Goal: Transaction & Acquisition: Purchase product/service

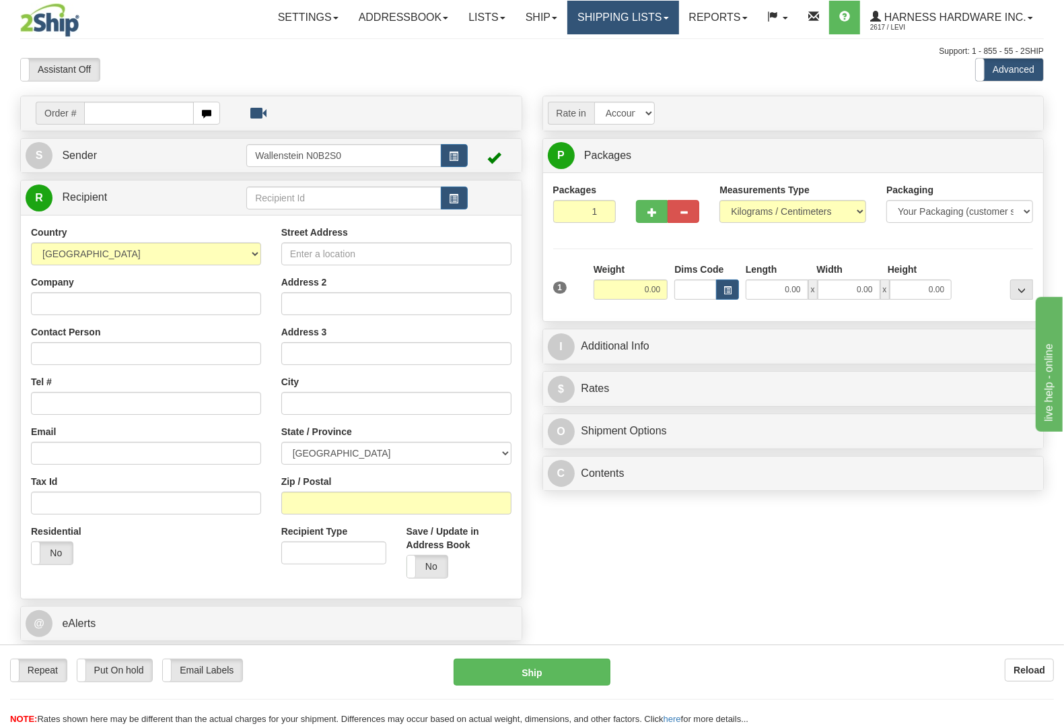
click at [616, 25] on link "Shipping lists" at bounding box center [623, 18] width 111 height 34
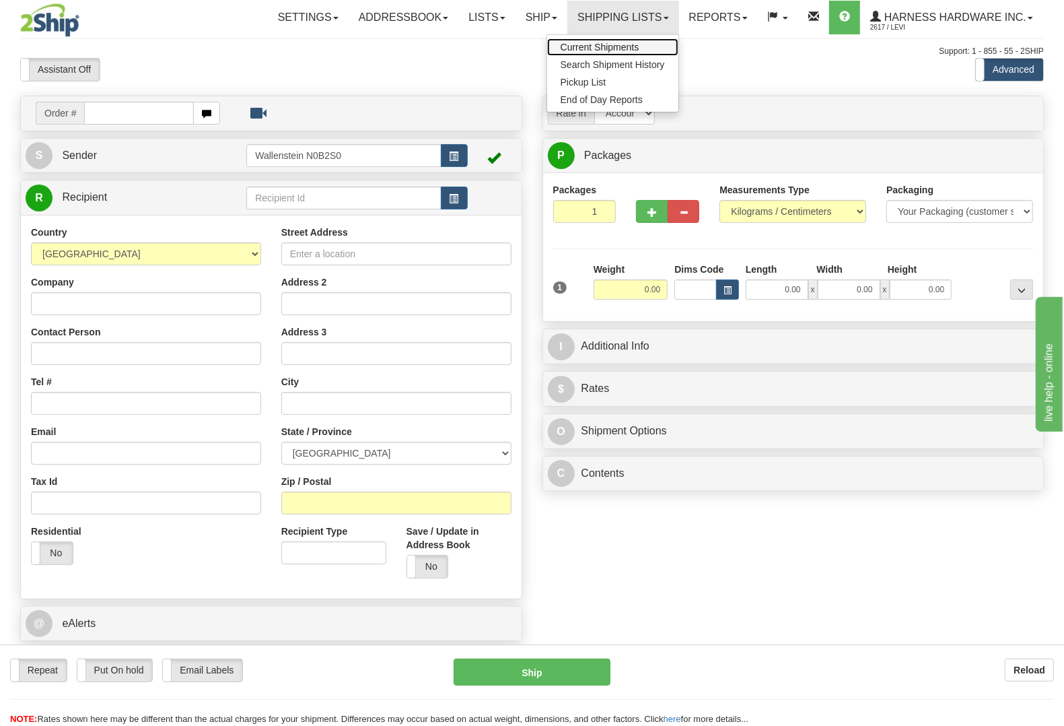
click at [613, 44] on span "Current Shipments" at bounding box center [600, 47] width 79 height 11
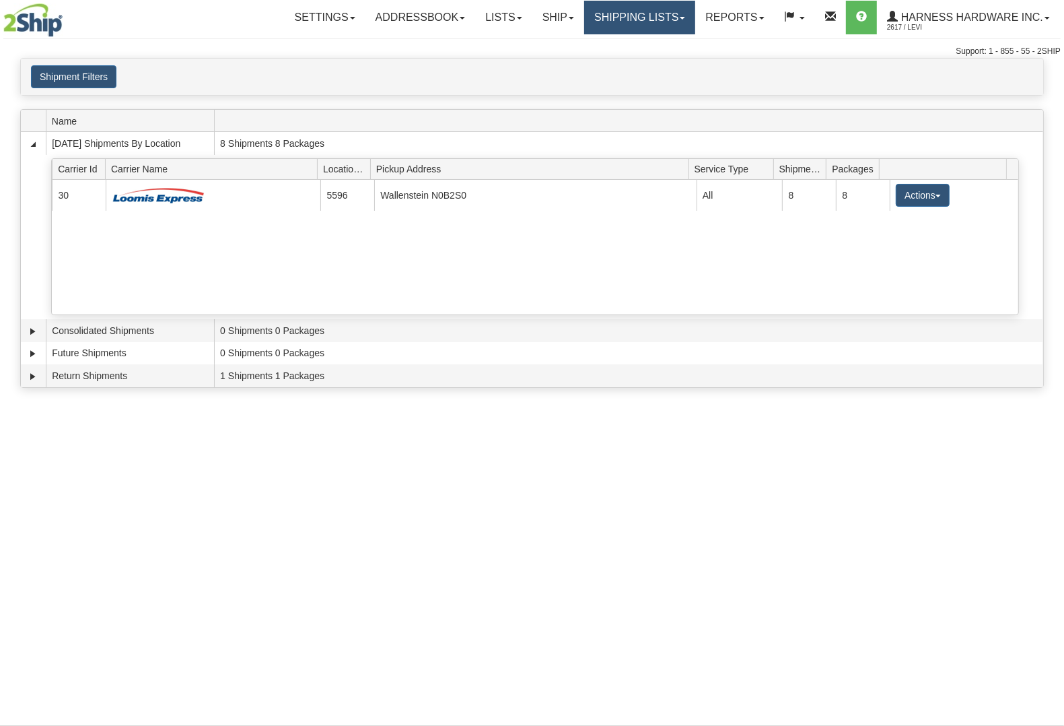
click at [638, 24] on link "Shipping lists" at bounding box center [639, 18] width 111 height 34
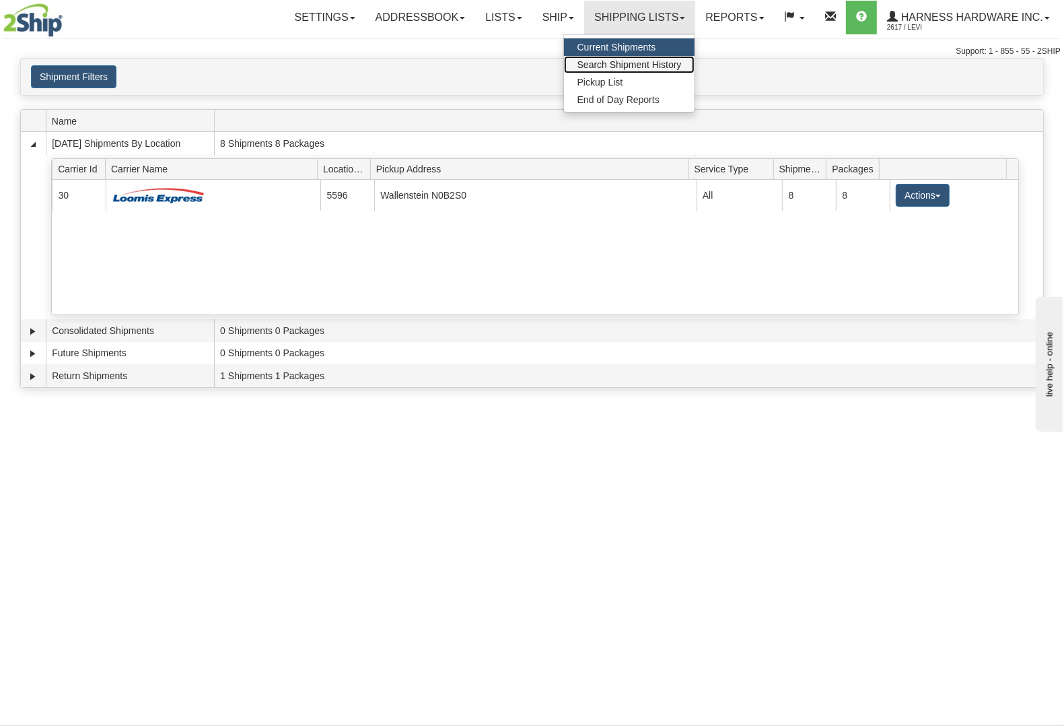
click at [642, 63] on span "Search Shipment History" at bounding box center [630, 64] width 104 height 11
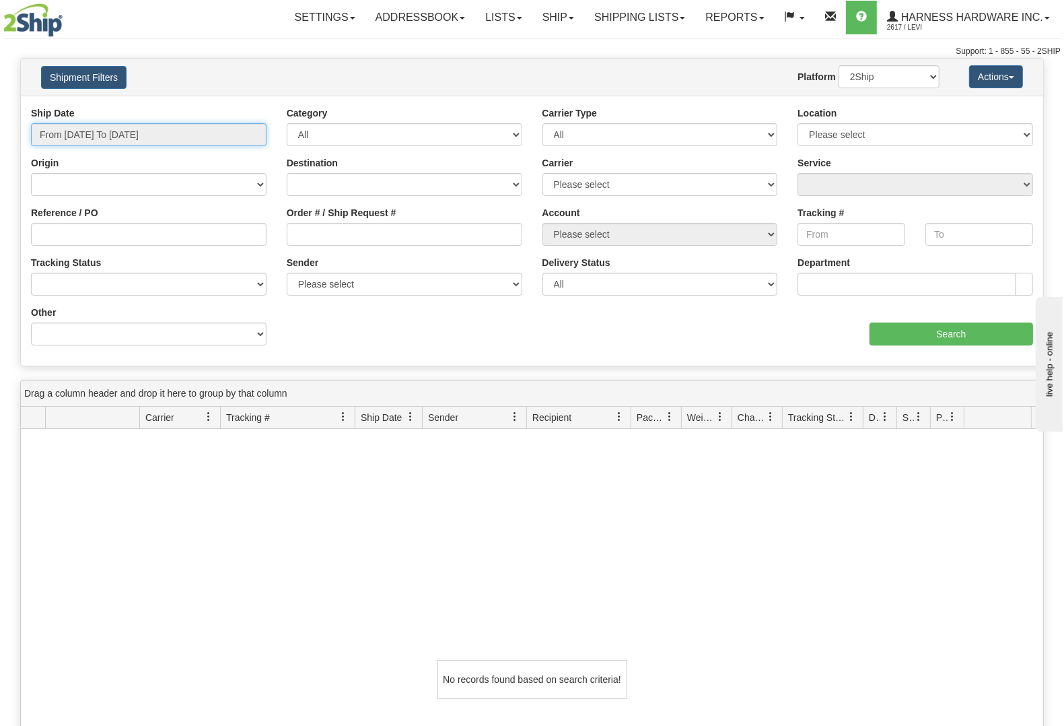
type input "[DATE]"
click at [193, 135] on input "From 08/17/2025 To 08/18/2025" at bounding box center [149, 134] width 236 height 23
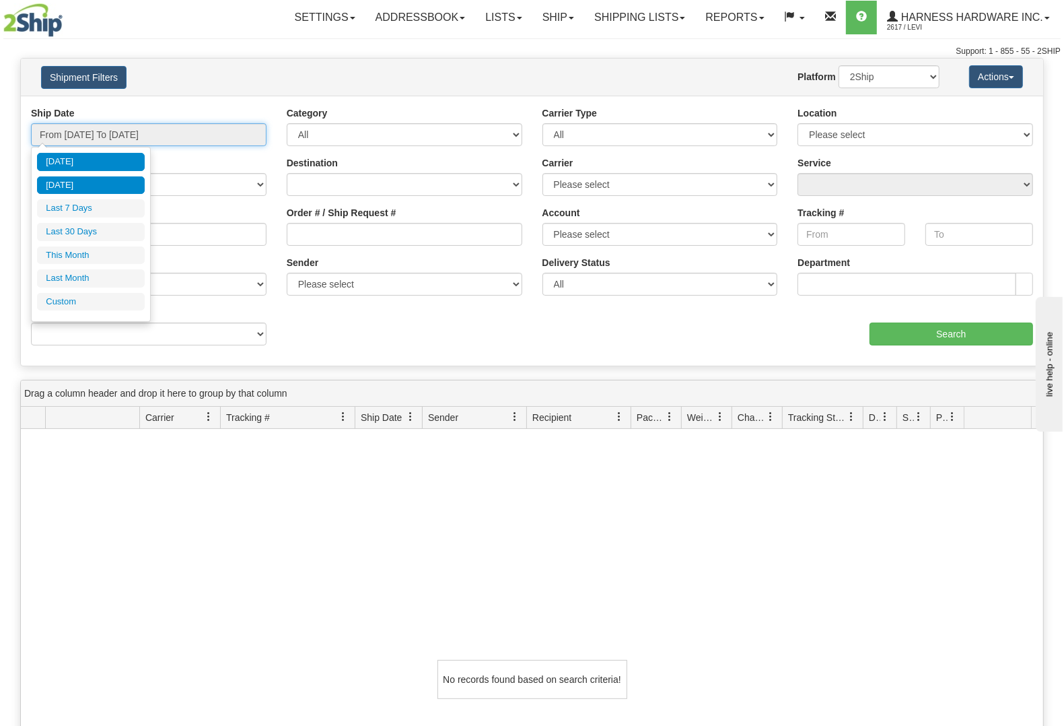
type input "08/17/2025"
type input "08/12/2025"
type input "08/18/2025"
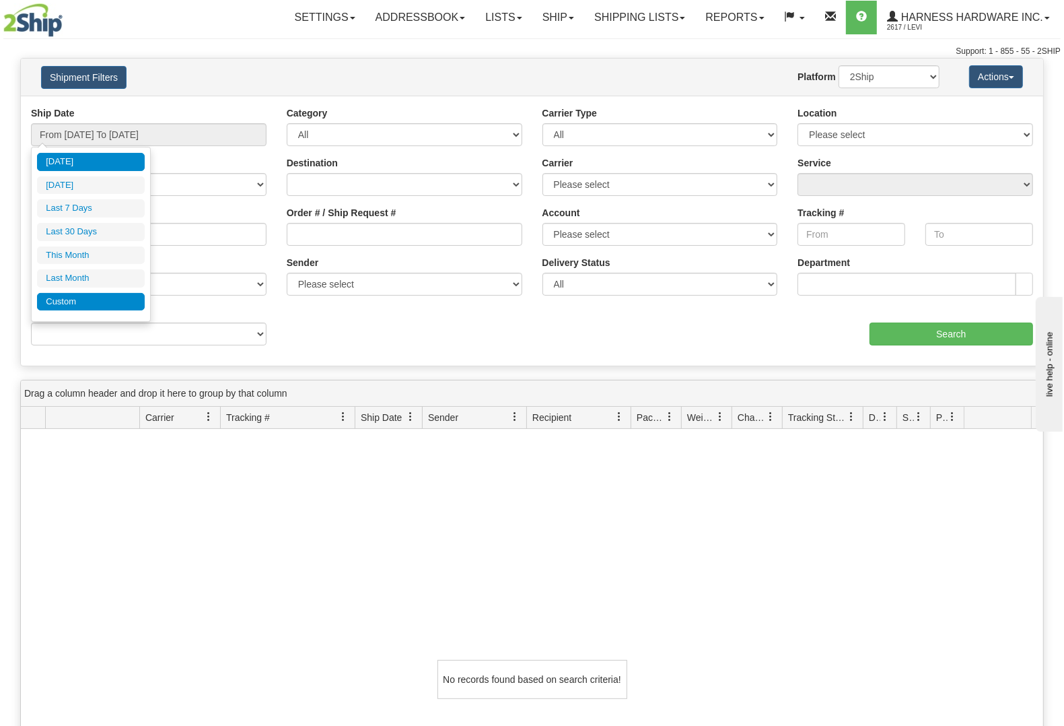
click at [75, 305] on li "Custom" at bounding box center [91, 302] width 108 height 18
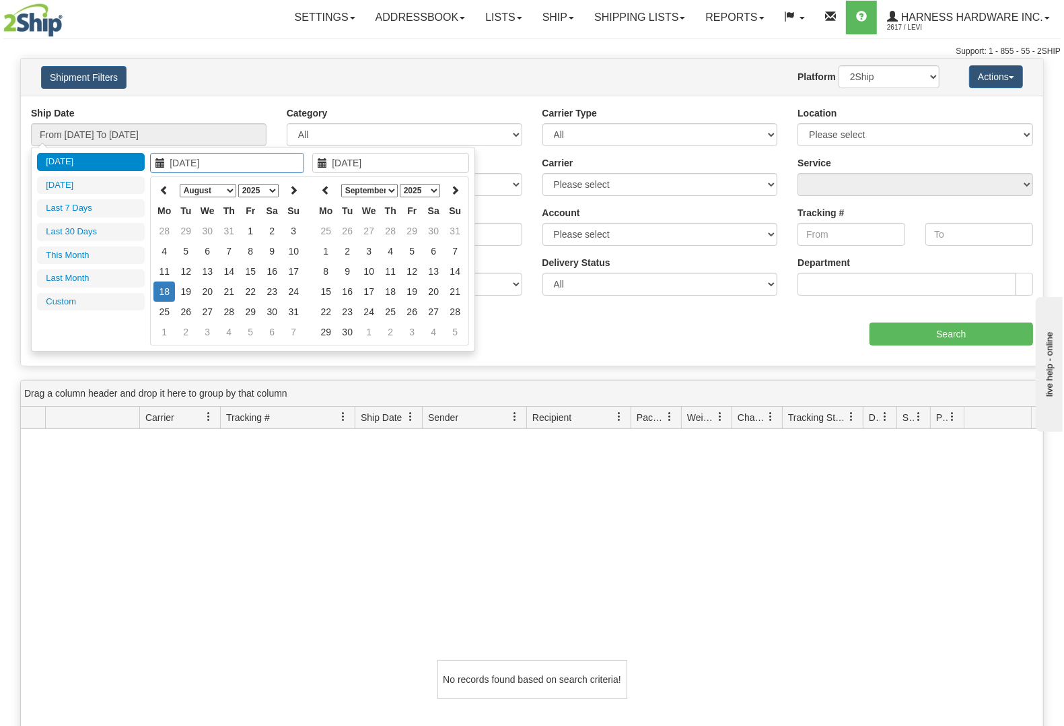
type input "07/01/2025"
type input "07/31/2025"
type input "08/18/2025"
type input "[DATE]"
type input "08/01/2025"
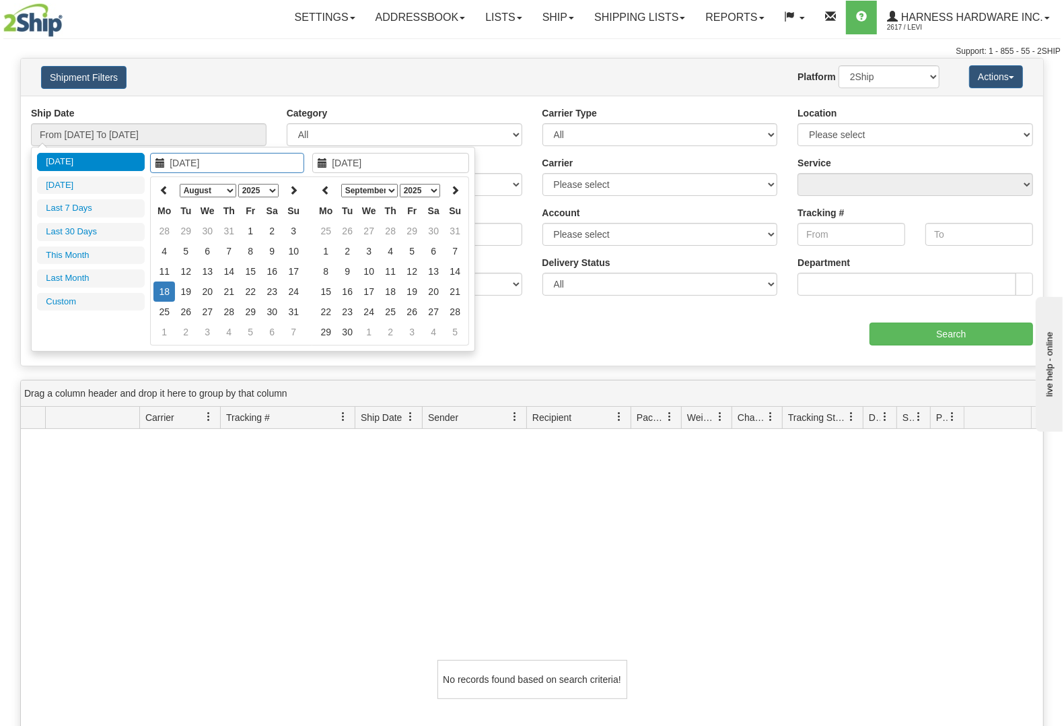
type input "08/31/2025"
type input "[DATE]"
click at [168, 192] on icon at bounding box center [164, 189] width 9 height 9
click at [168, 190] on icon at bounding box center [164, 189] width 9 height 9
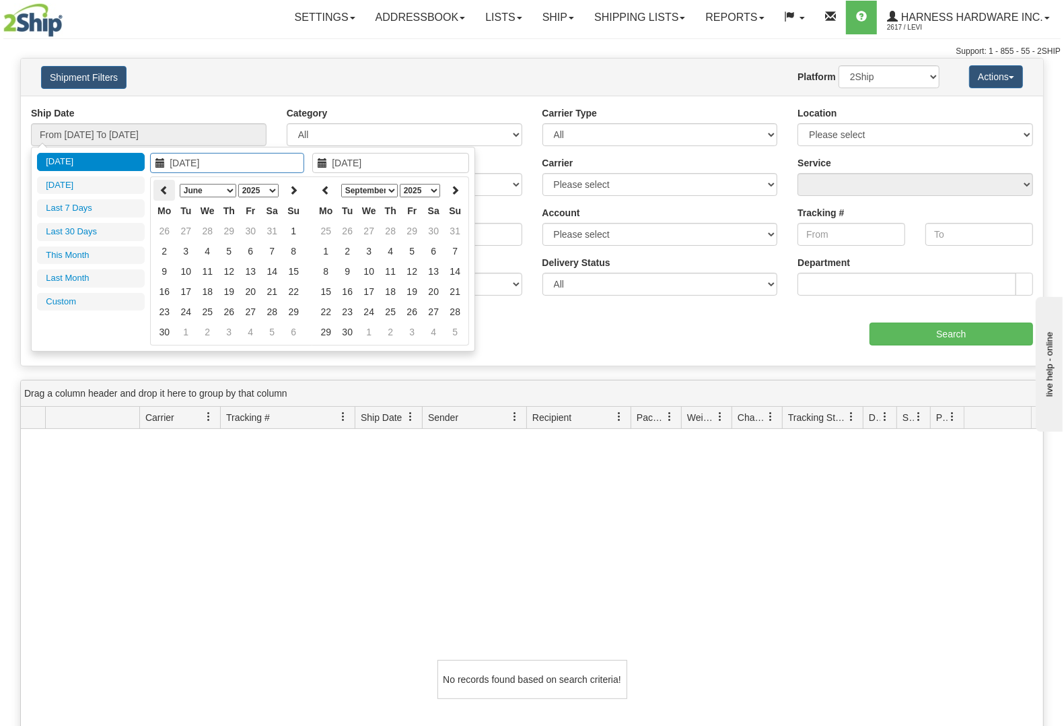
click at [165, 189] on icon at bounding box center [164, 189] width 9 height 9
type input "04/23/2025"
click at [206, 290] on td "23" at bounding box center [208, 291] width 22 height 20
type input "04/23/2025"
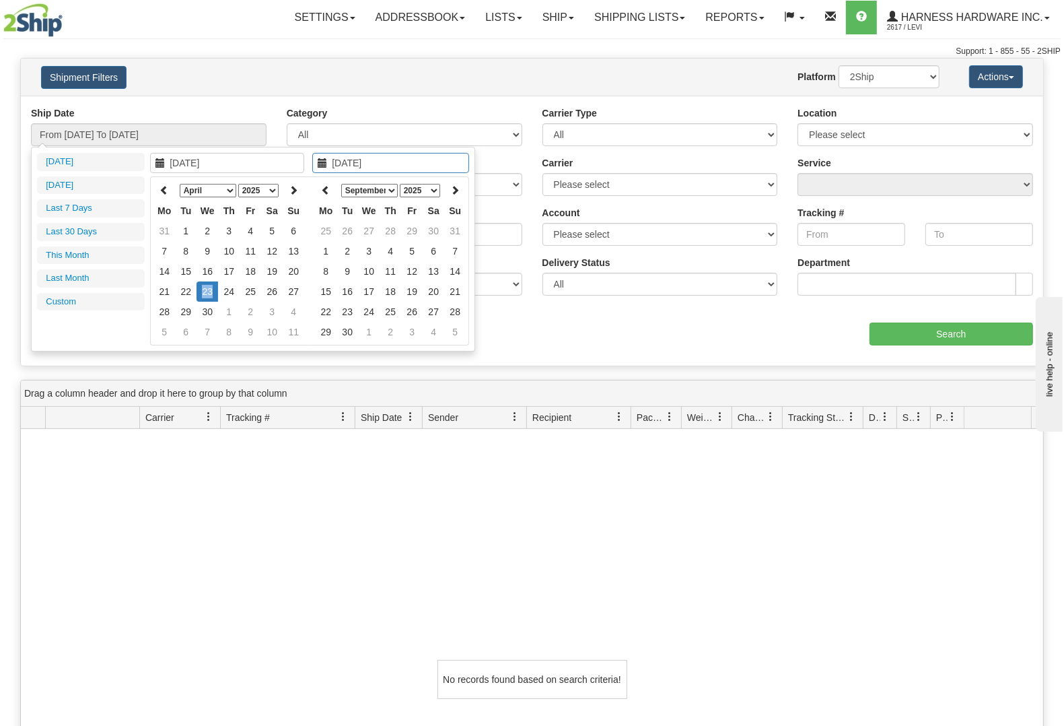
click at [206, 290] on td "23" at bounding box center [208, 291] width 22 height 20
type input "From 04/23/2025 To 04/23/2025"
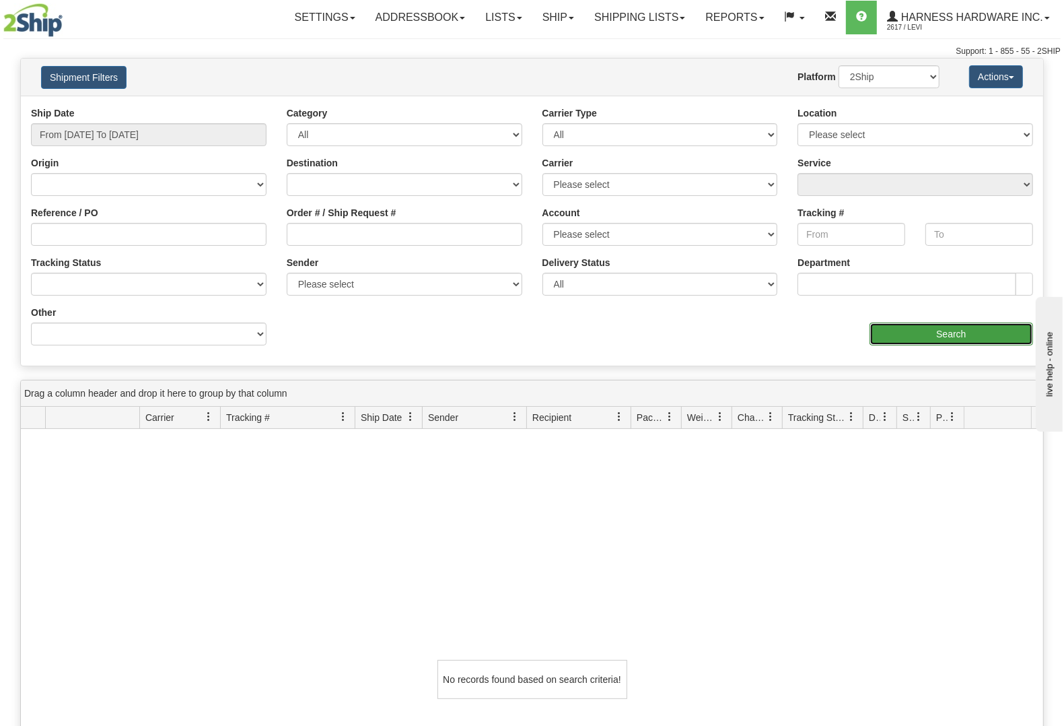
click at [938, 335] on input "Search" at bounding box center [952, 334] width 164 height 23
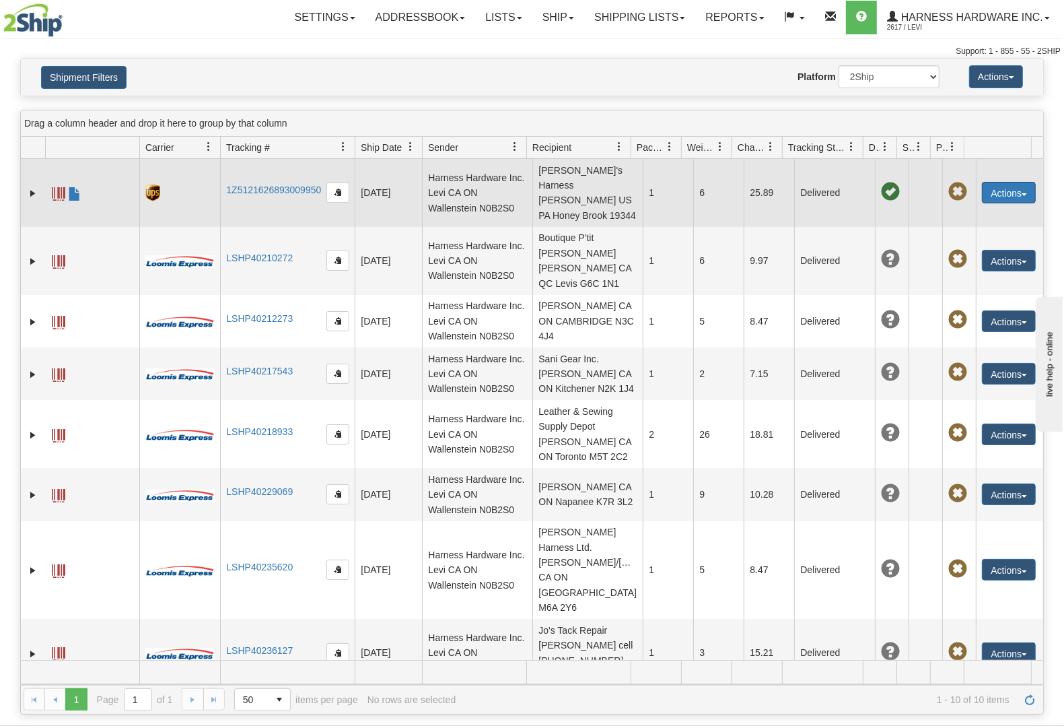
click at [1017, 197] on button "Actions" at bounding box center [1009, 193] width 54 height 22
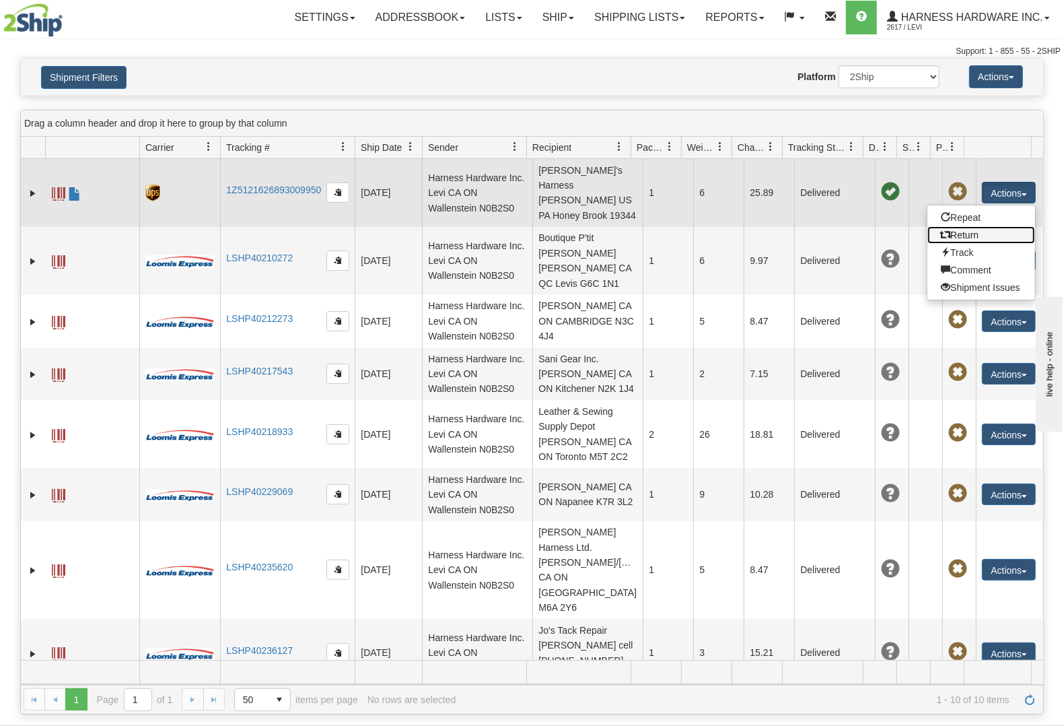
click at [972, 237] on link "Return" at bounding box center [982, 235] width 108 height 18
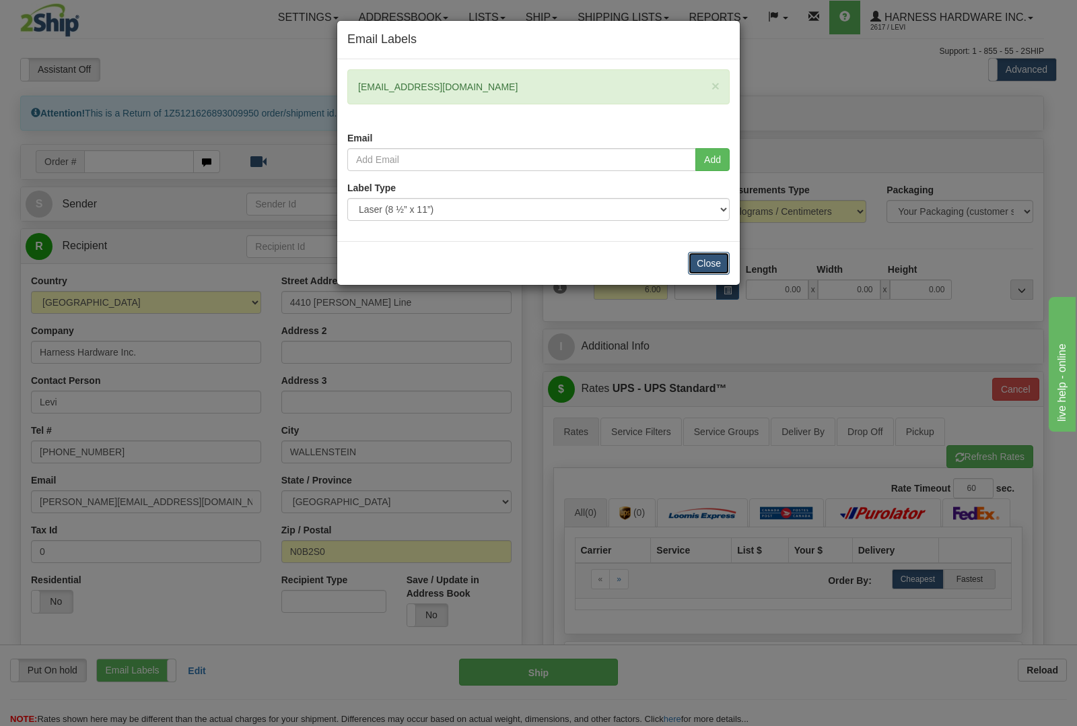
click at [701, 261] on button "Close" at bounding box center [709, 263] width 42 height 23
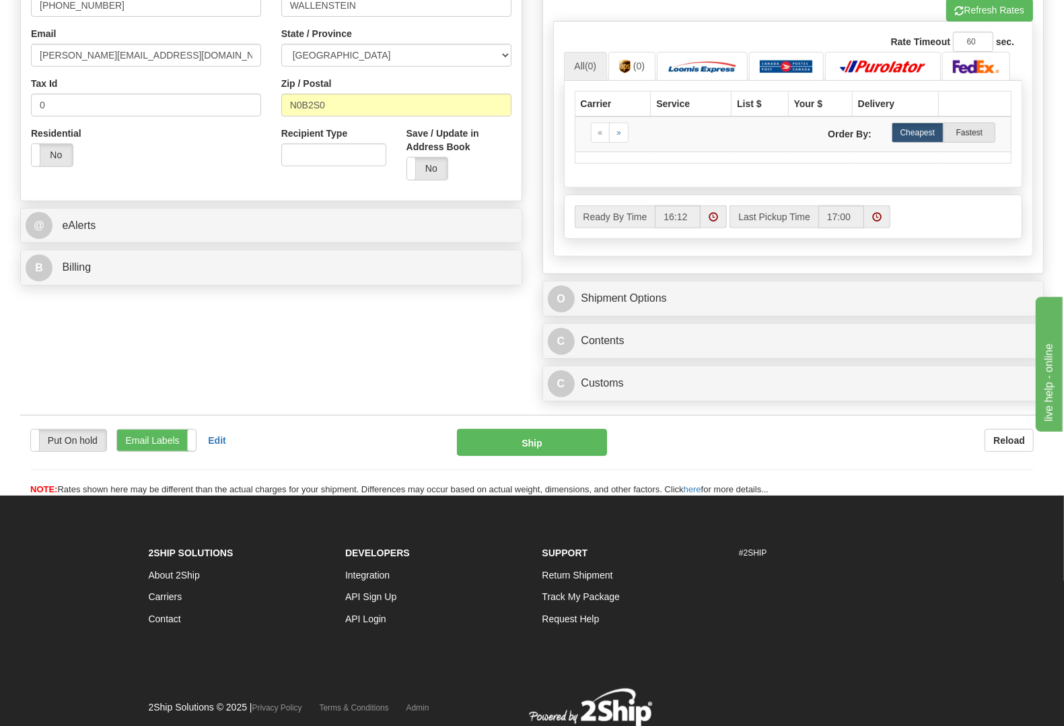
scroll to position [448, 0]
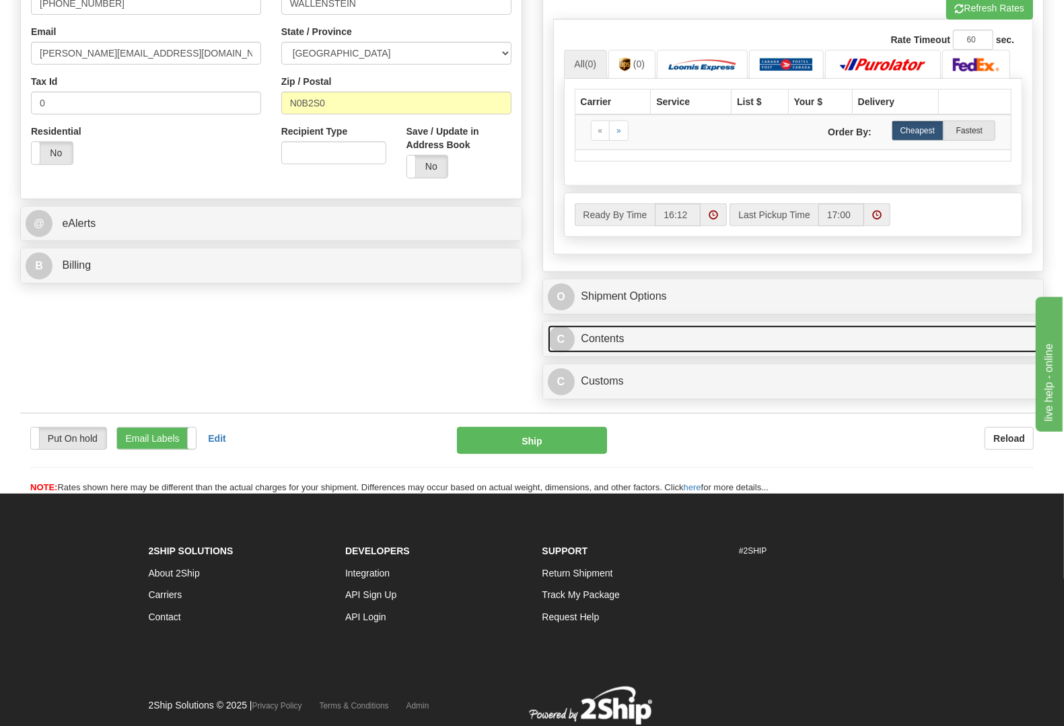
click at [574, 335] on link "C Contents" at bounding box center [794, 339] width 492 height 28
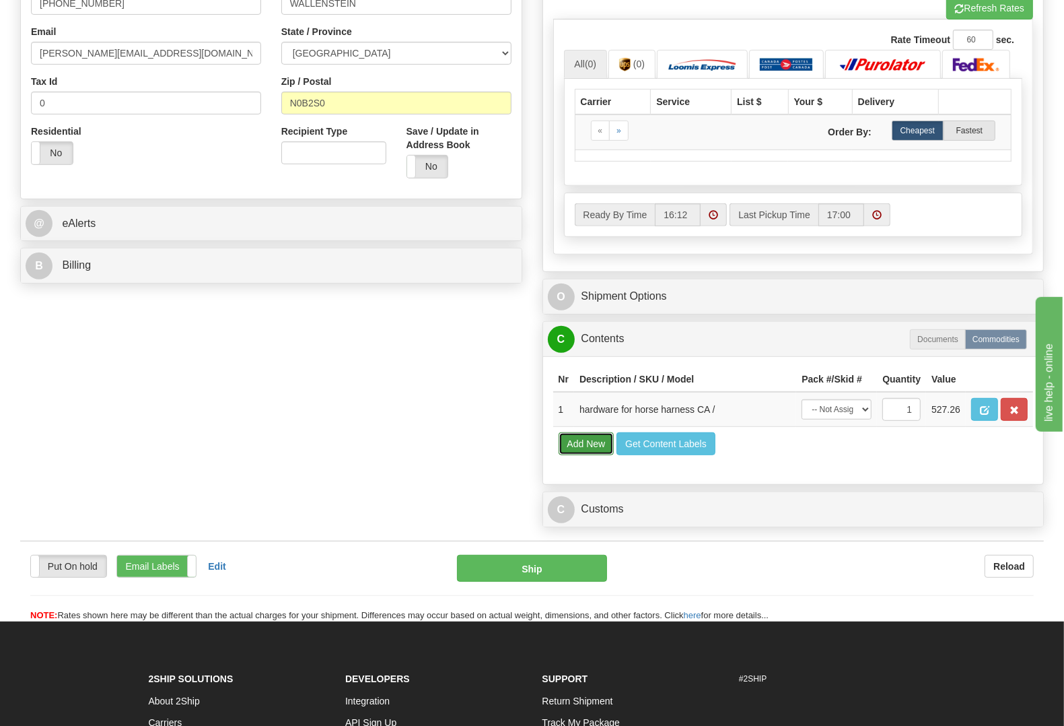
click at [580, 455] on button "Add New" at bounding box center [587, 443] width 56 height 23
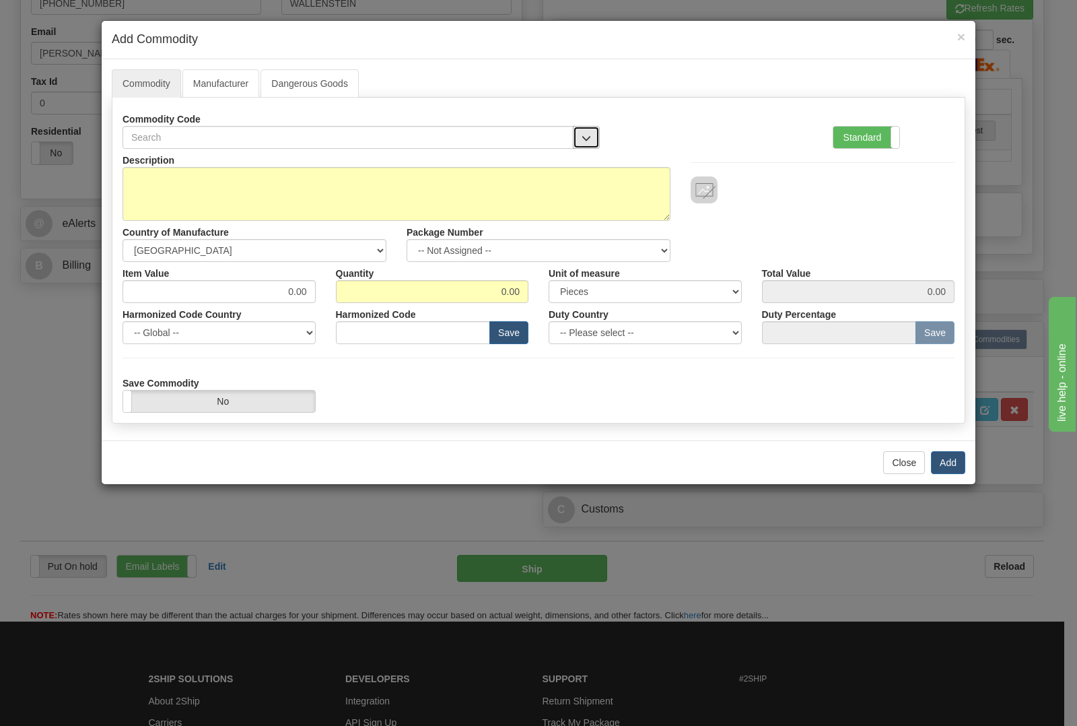
drag, startPoint x: 584, startPoint y: 143, endPoint x: 577, endPoint y: 145, distance: 7.9
click at [582, 142] on span "button" at bounding box center [586, 138] width 9 height 9
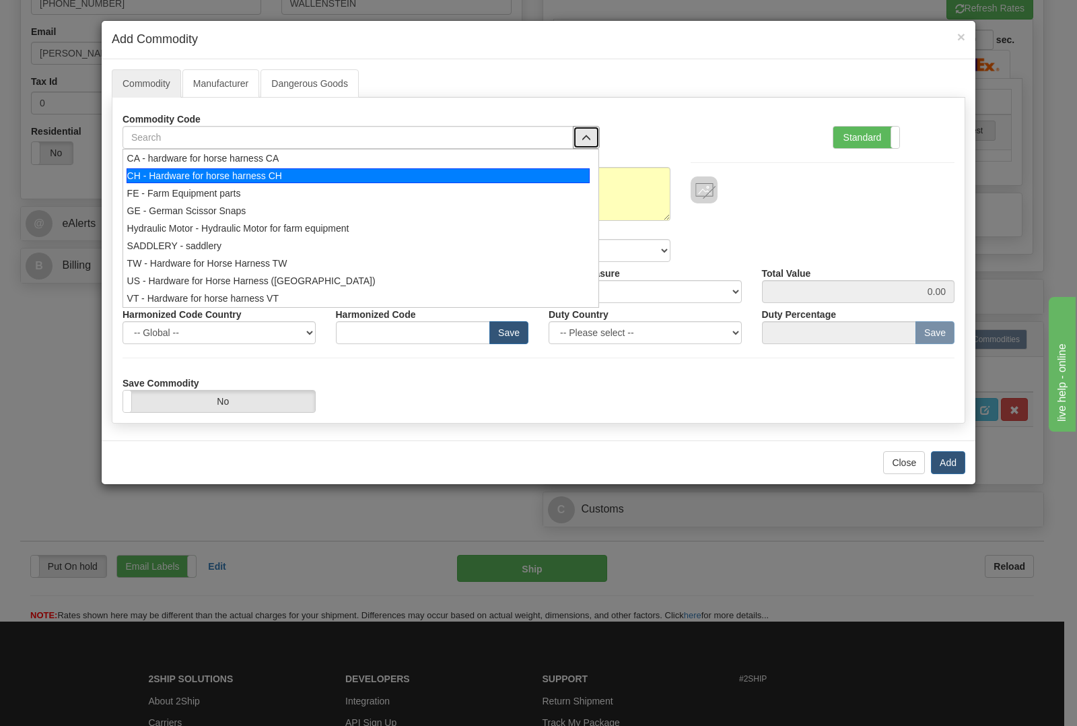
click at [476, 182] on div "CH - Hardware for horse harness CH" at bounding box center [359, 175] width 464 height 15
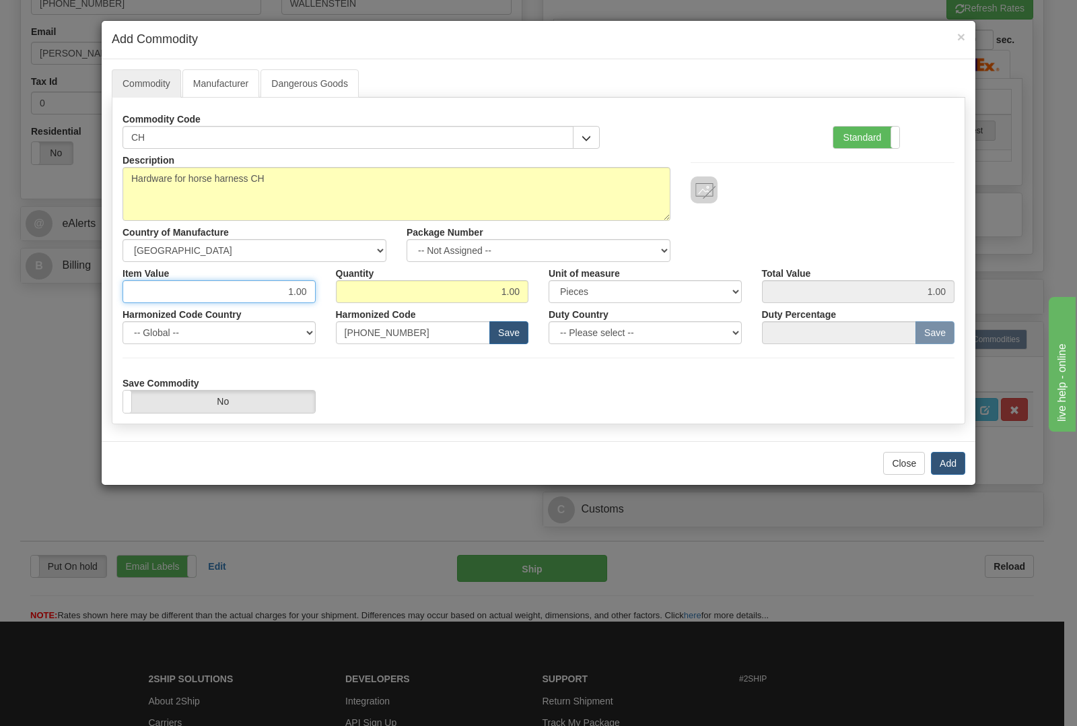
drag, startPoint x: 263, startPoint y: 286, endPoint x: 433, endPoint y: 290, distance: 169.7
click at [433, 290] on div "Item Value 1.00 Quantity 1.00 Unit of measure 3 Thousand Square Inches Adjustme…" at bounding box center [538, 282] width 852 height 41
type input "118.75"
click at [950, 462] on button "Add" at bounding box center [948, 463] width 34 height 23
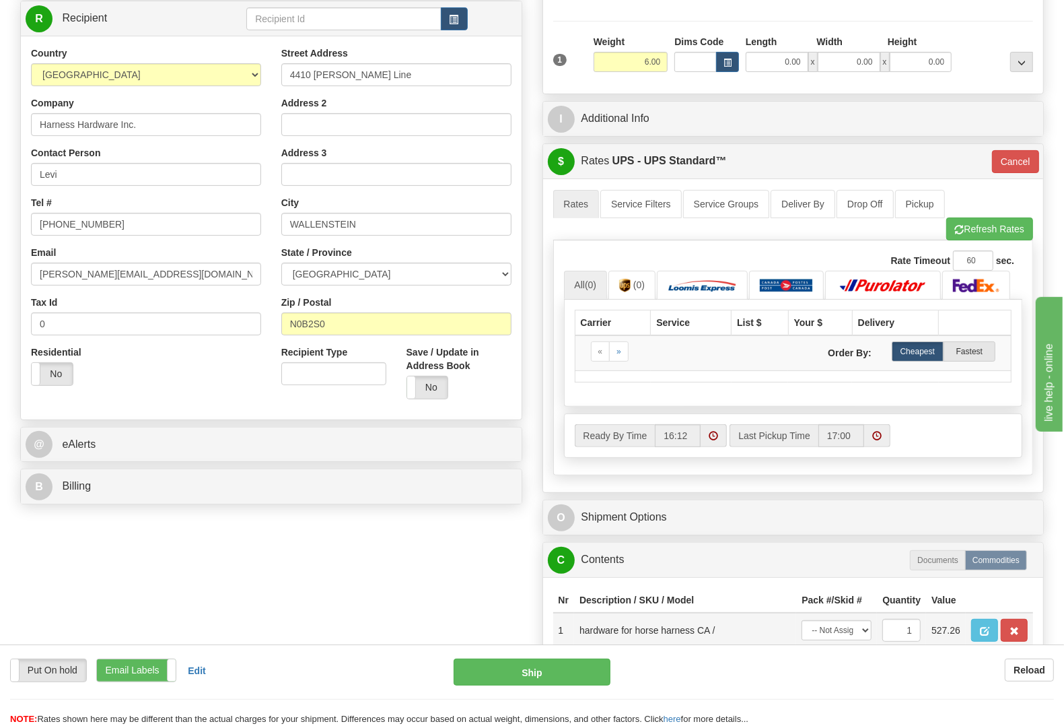
scroll to position [224, 0]
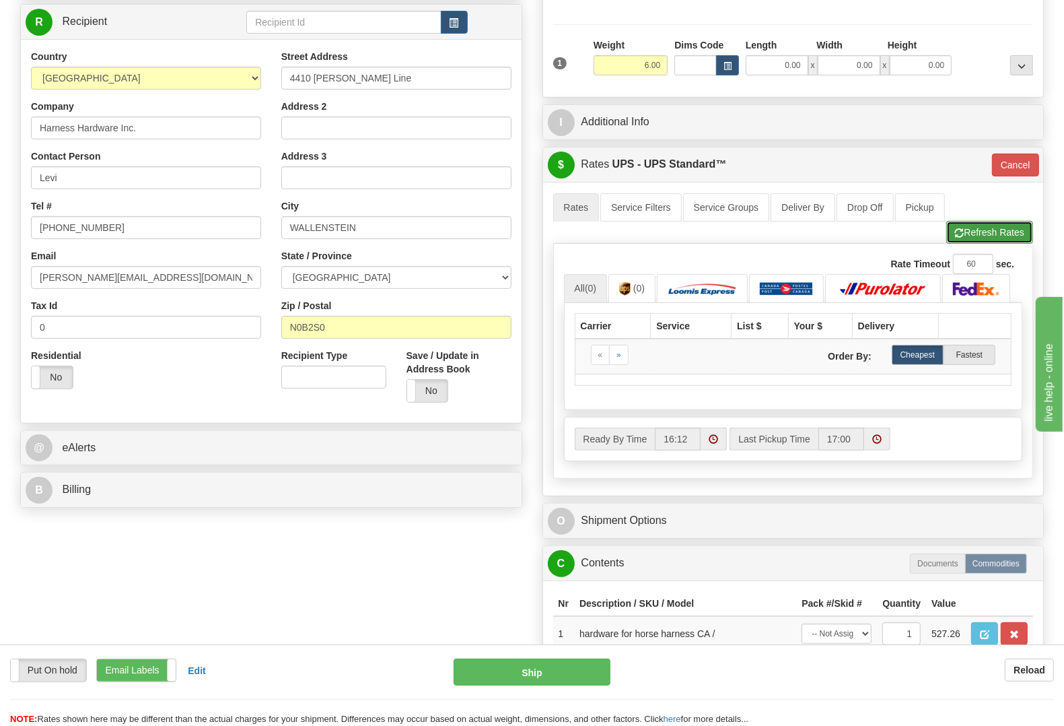
click at [983, 229] on button "Refresh Rates" at bounding box center [990, 232] width 87 height 23
click at [589, 290] on span "(0)" at bounding box center [590, 288] width 11 height 11
click at [641, 296] on link "(0)" at bounding box center [632, 288] width 47 height 29
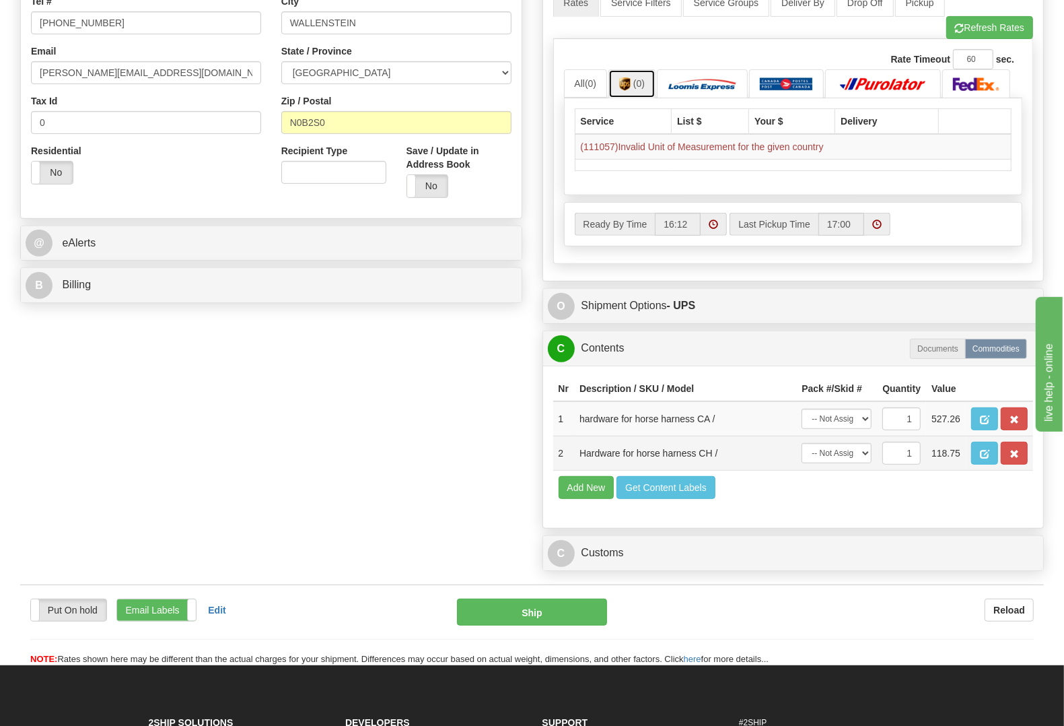
scroll to position [448, 0]
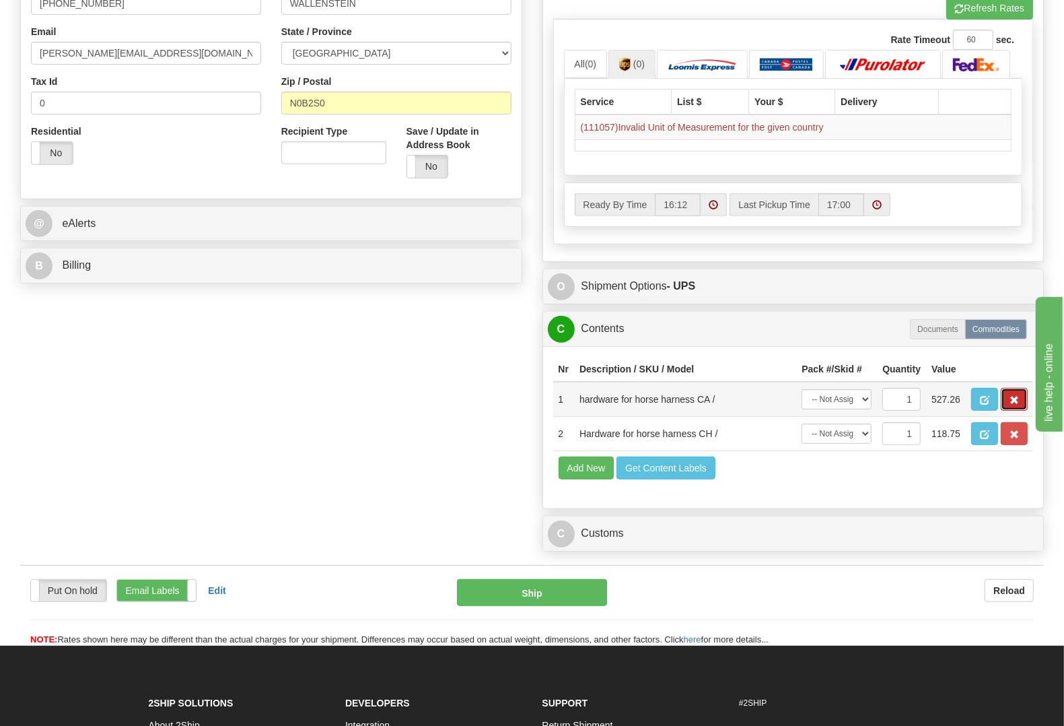
click at [1007, 411] on button "button" at bounding box center [1014, 399] width 27 height 23
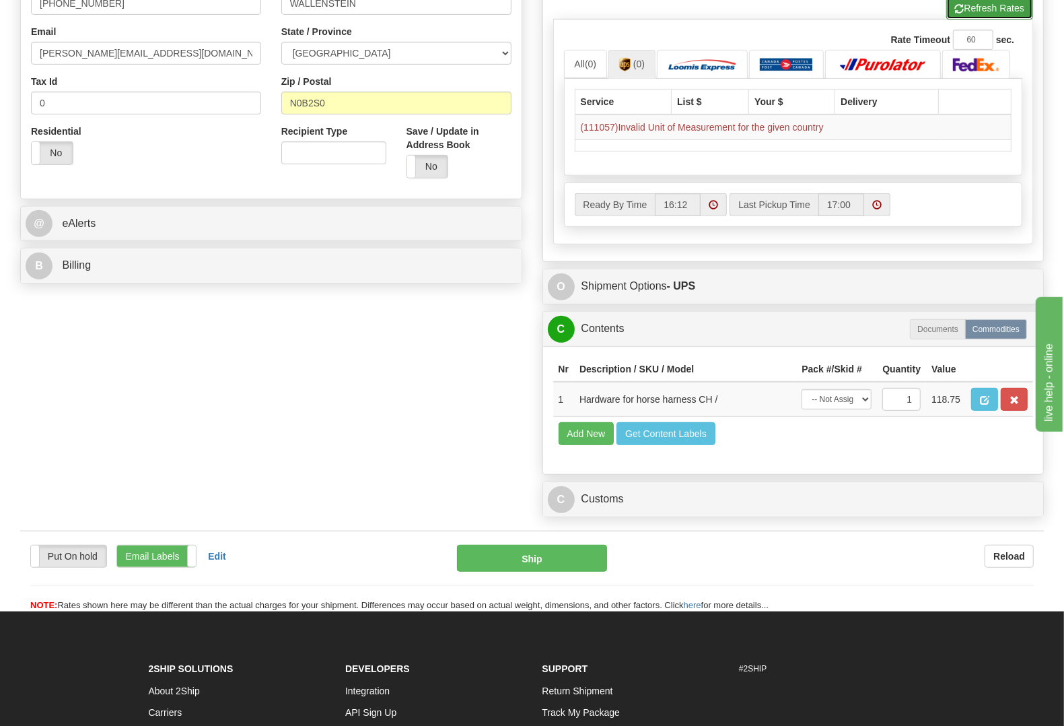
click at [985, 20] on button "Refresh Rates" at bounding box center [990, 8] width 87 height 23
type input "11"
click at [999, 398] on button "button" at bounding box center [985, 399] width 27 height 23
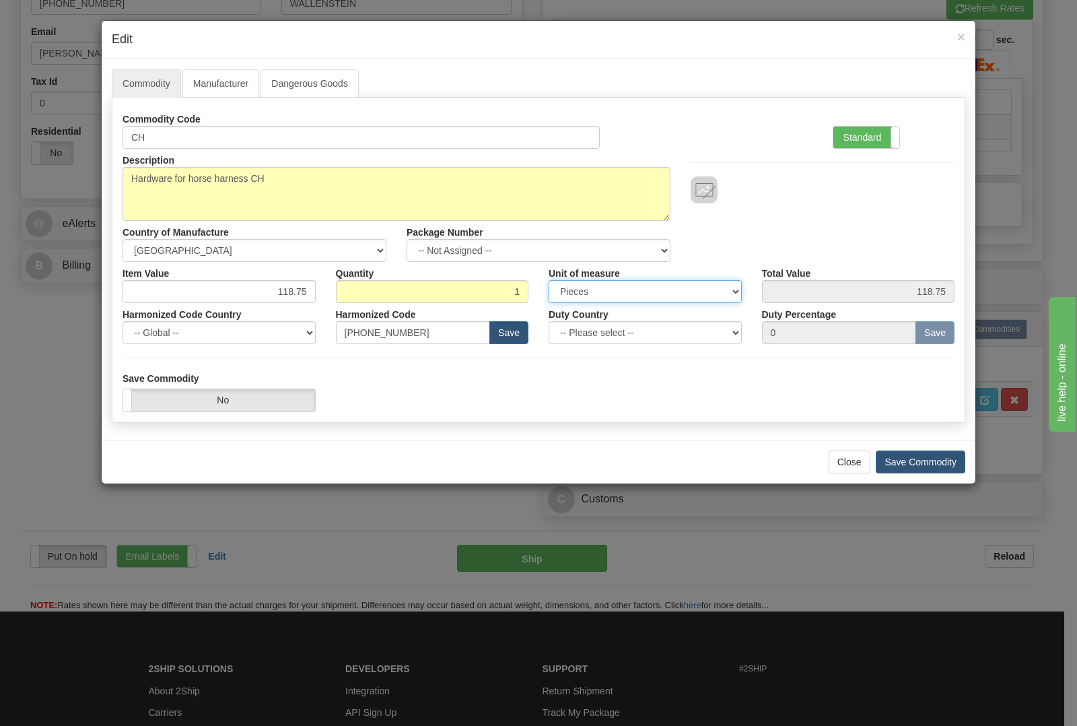
click at [628, 288] on select "3 Thousand Square Inches Adjustments 56 Pound Bushel Bag Barrel Board Feet Box …" at bounding box center [645, 291] width 193 height 23
select select "E"
click at [549, 281] on select "3 Thousand Square Inches Adjustments 56 Pound Bushel Bag Barrel Board Feet Box …" at bounding box center [645, 291] width 193 height 23
click at [939, 469] on button "Save Commodity" at bounding box center [921, 461] width 90 height 23
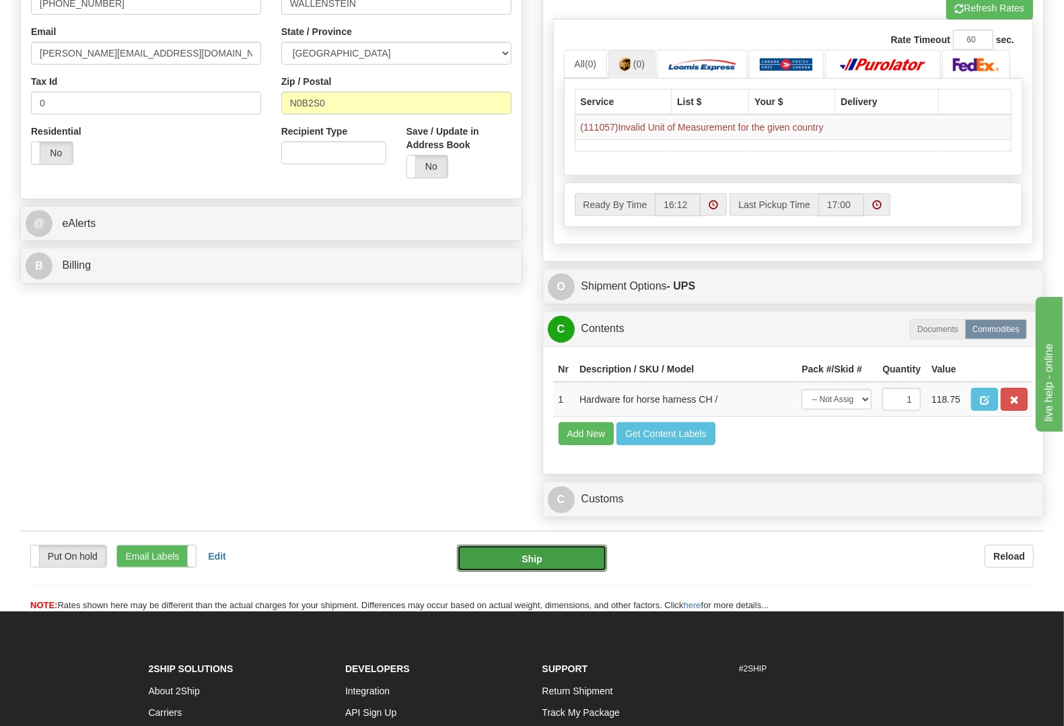
drag, startPoint x: 553, startPoint y: 586, endPoint x: 852, endPoint y: 490, distance: 314.1
click at [838, 515] on form "Pre-print Ship Docs. [GEOGRAPHIC_DATA] Close Consolidation Unit Close Consolida…" at bounding box center [532, 129] width 1024 height 965
click at [985, 5] on button "Refresh Rates" at bounding box center [990, 8] width 87 height 23
type input "11"
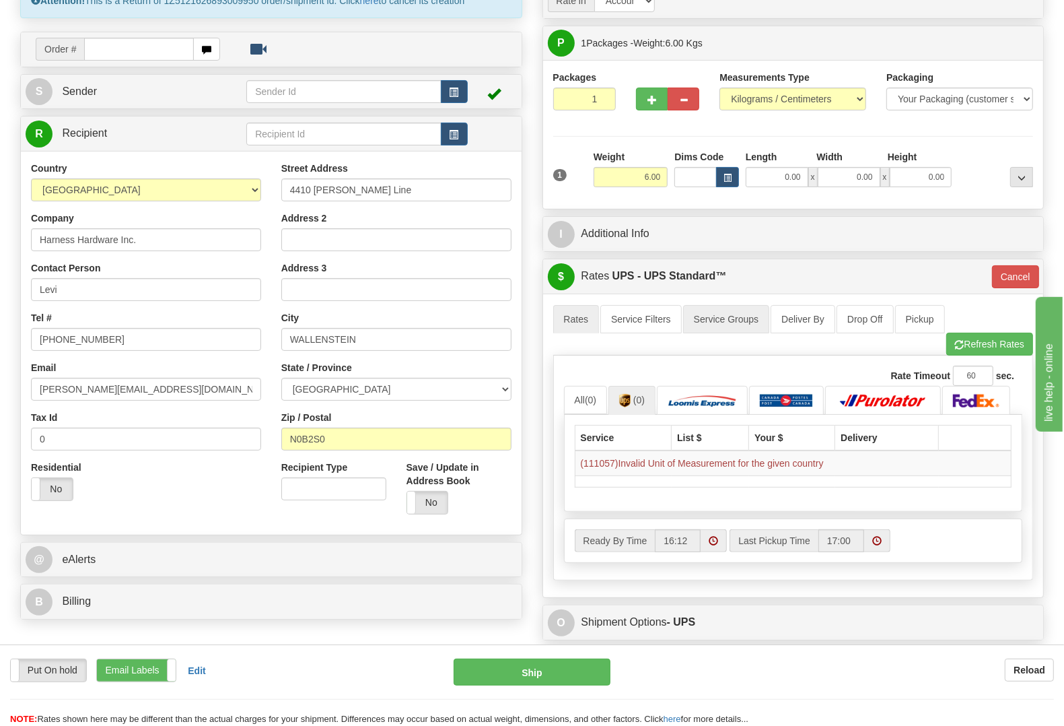
scroll to position [112, 0]
click at [700, 405] on img at bounding box center [702, 401] width 69 height 13
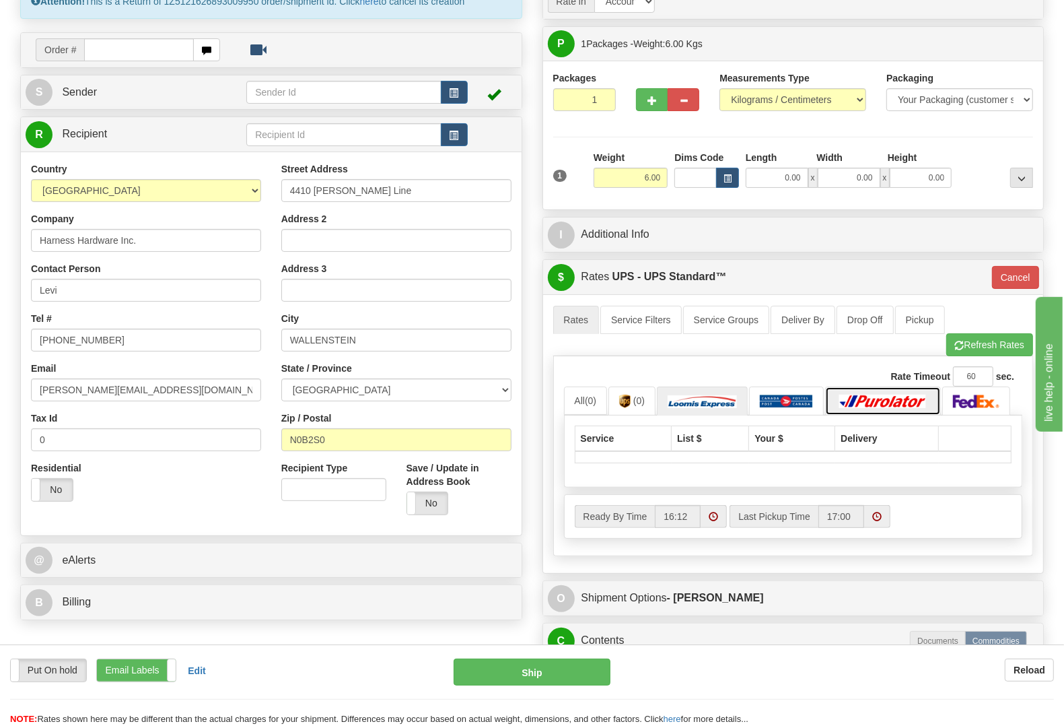
click at [900, 408] on img at bounding box center [883, 401] width 94 height 13
click at [680, 407] on img at bounding box center [702, 401] width 69 height 13
click at [645, 401] on span "(0)" at bounding box center [639, 400] width 11 height 11
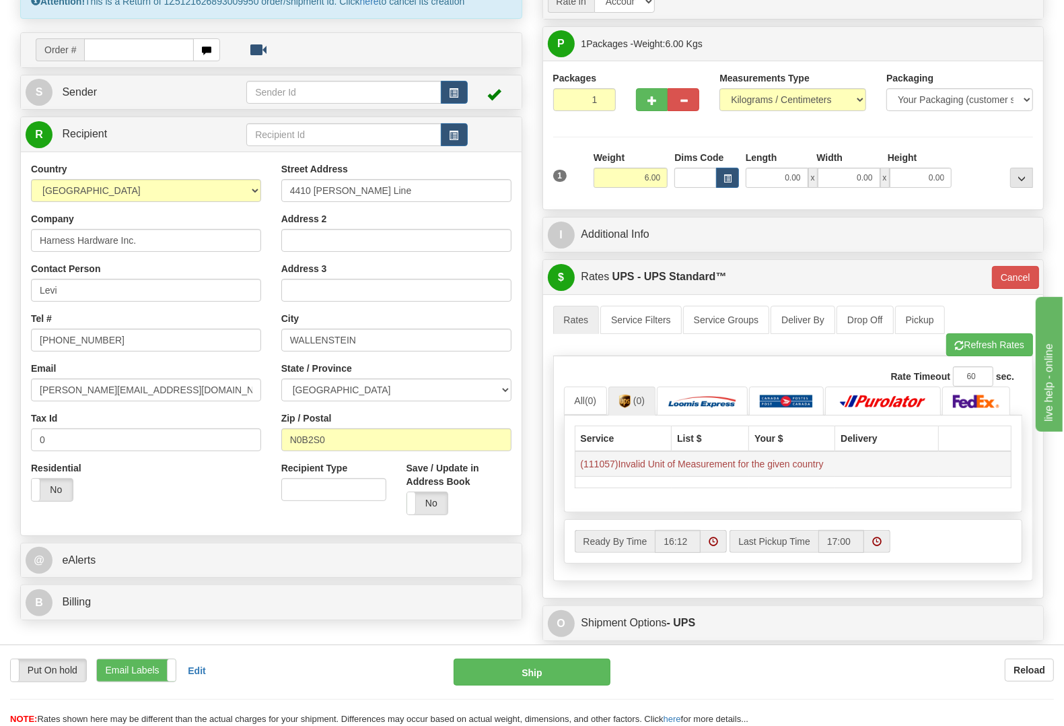
click at [668, 475] on td "(111057)Invalid Unit of Measurement for the given country" at bounding box center [793, 464] width 437 height 26
click at [203, 85] on link "S Sender" at bounding box center [136, 93] width 221 height 28
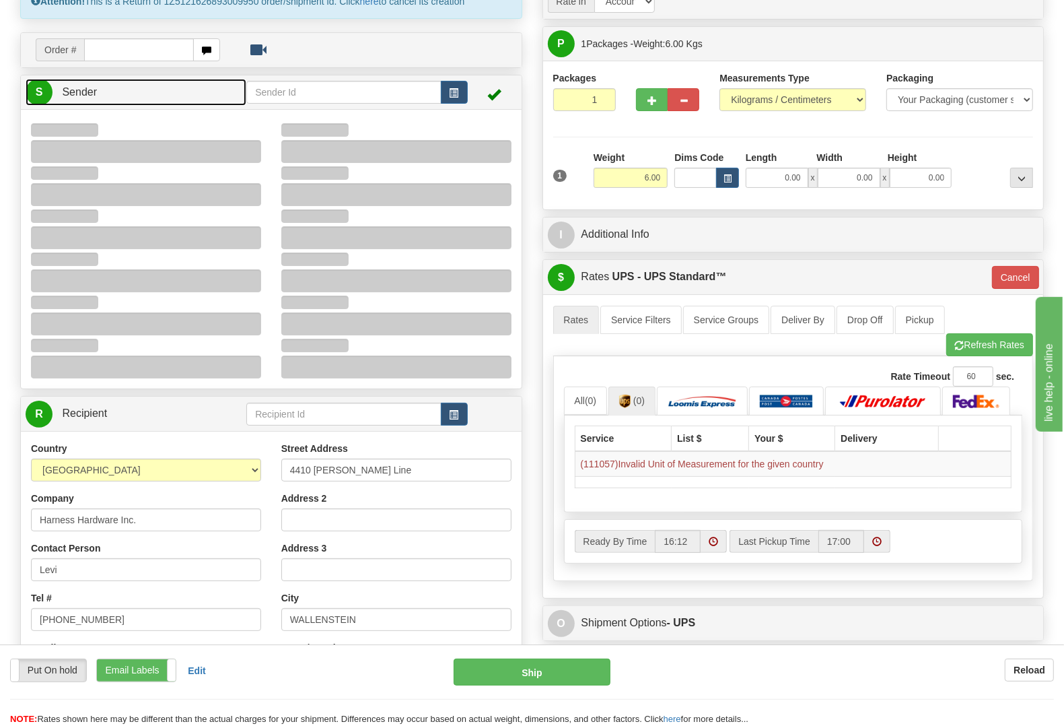
type input "16:23"
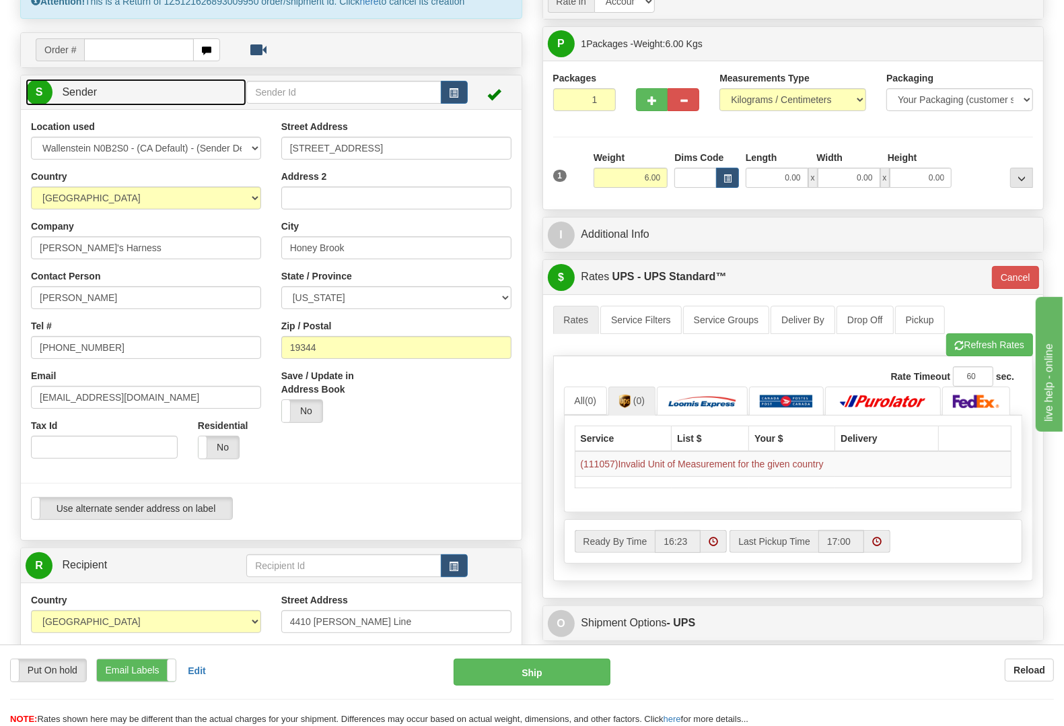
type input "HONEY BROOK"
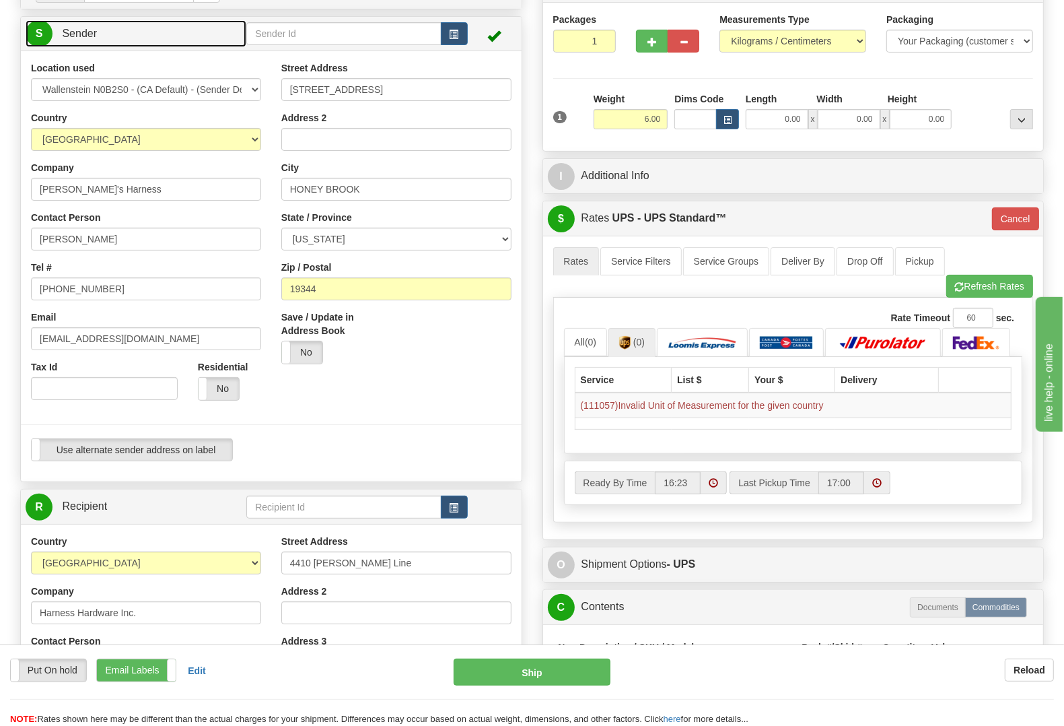
scroll to position [224, 0]
